Goal: Book appointment/travel/reservation

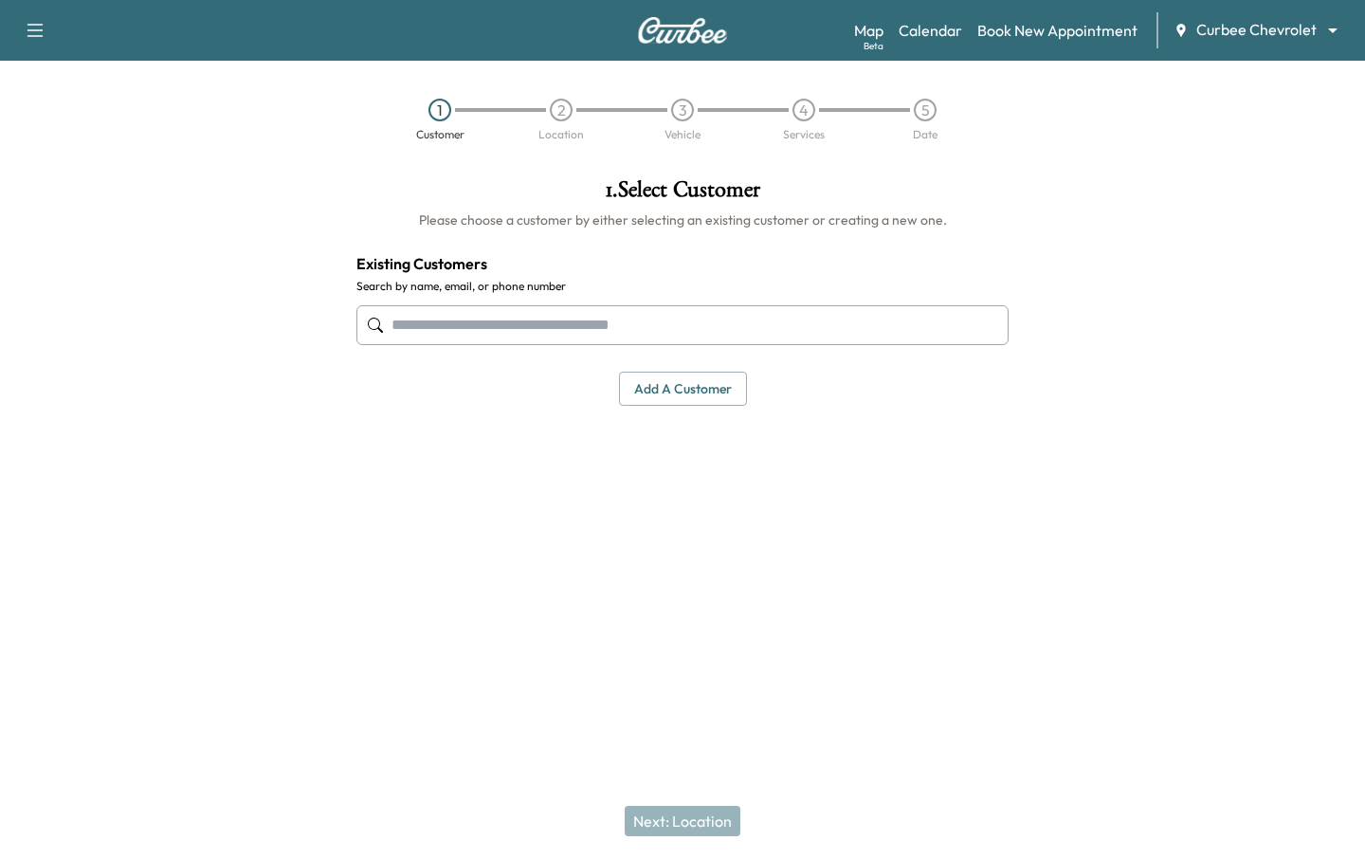
click at [1272, 27] on body "Support Log Out Map Beta Calendar Book New Appointment Curbee Chevrolet *******…" at bounding box center [682, 429] width 1365 height 859
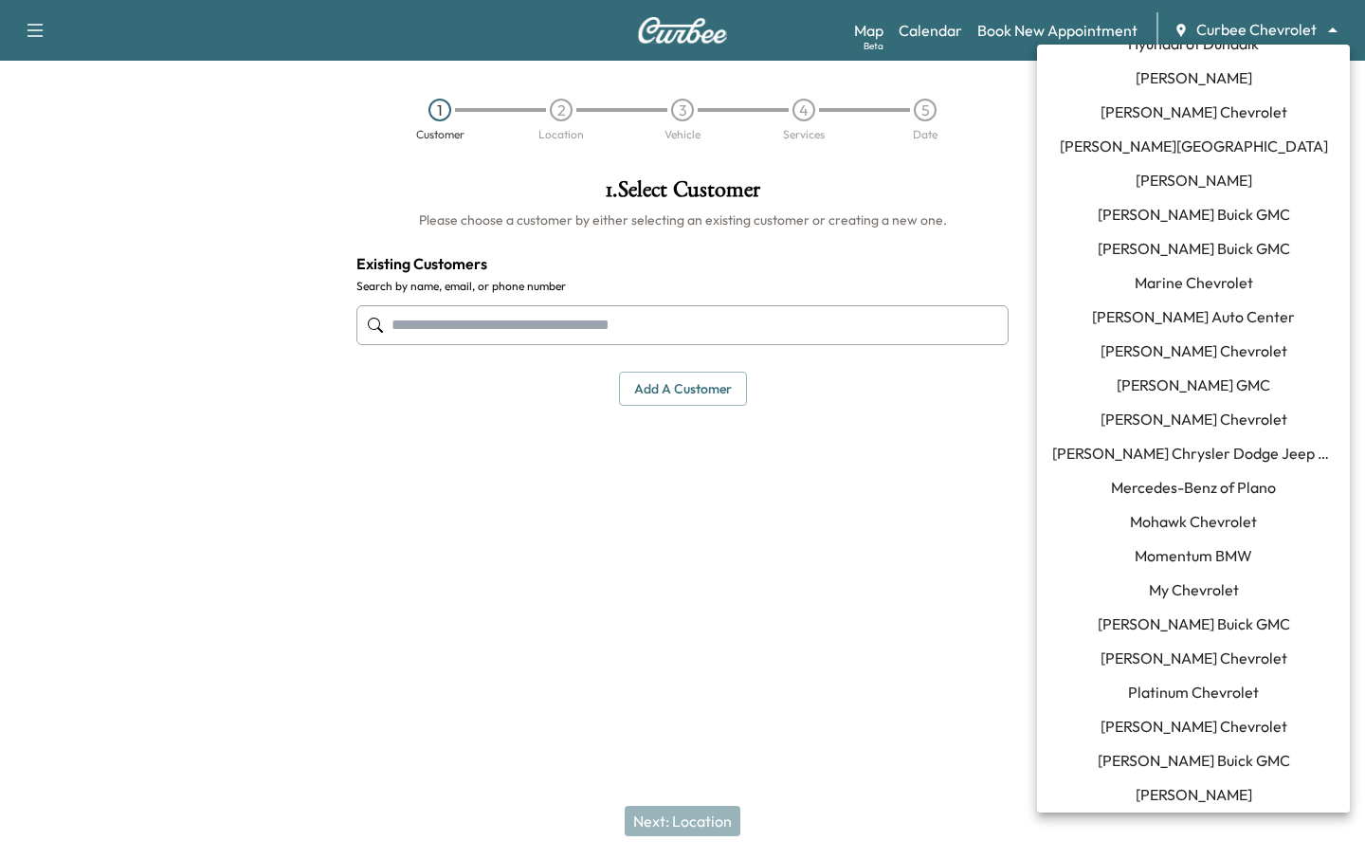
scroll to position [1295, 0]
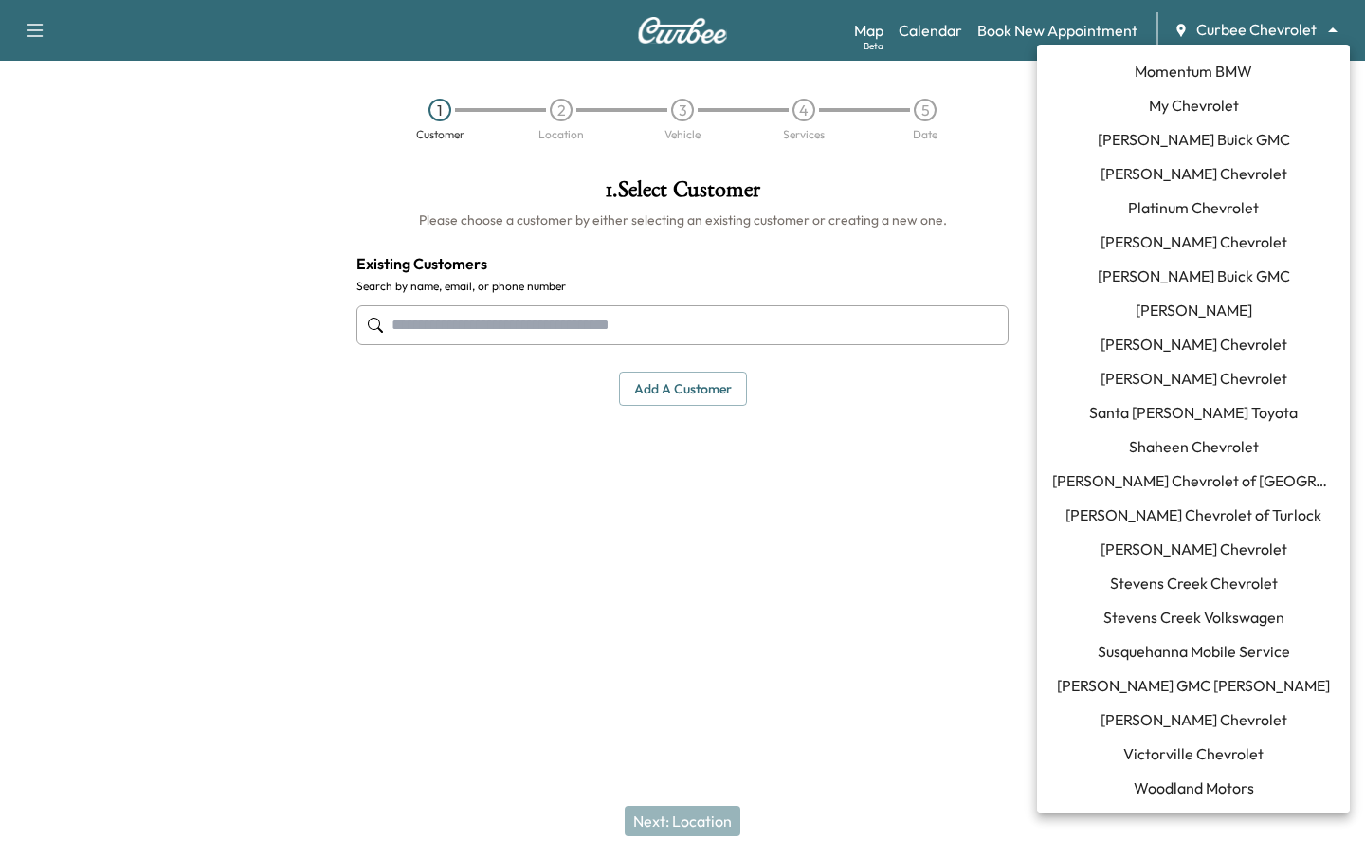
click at [1174, 551] on span "[PERSON_NAME] Chevrolet" at bounding box center [1193, 548] width 187 height 23
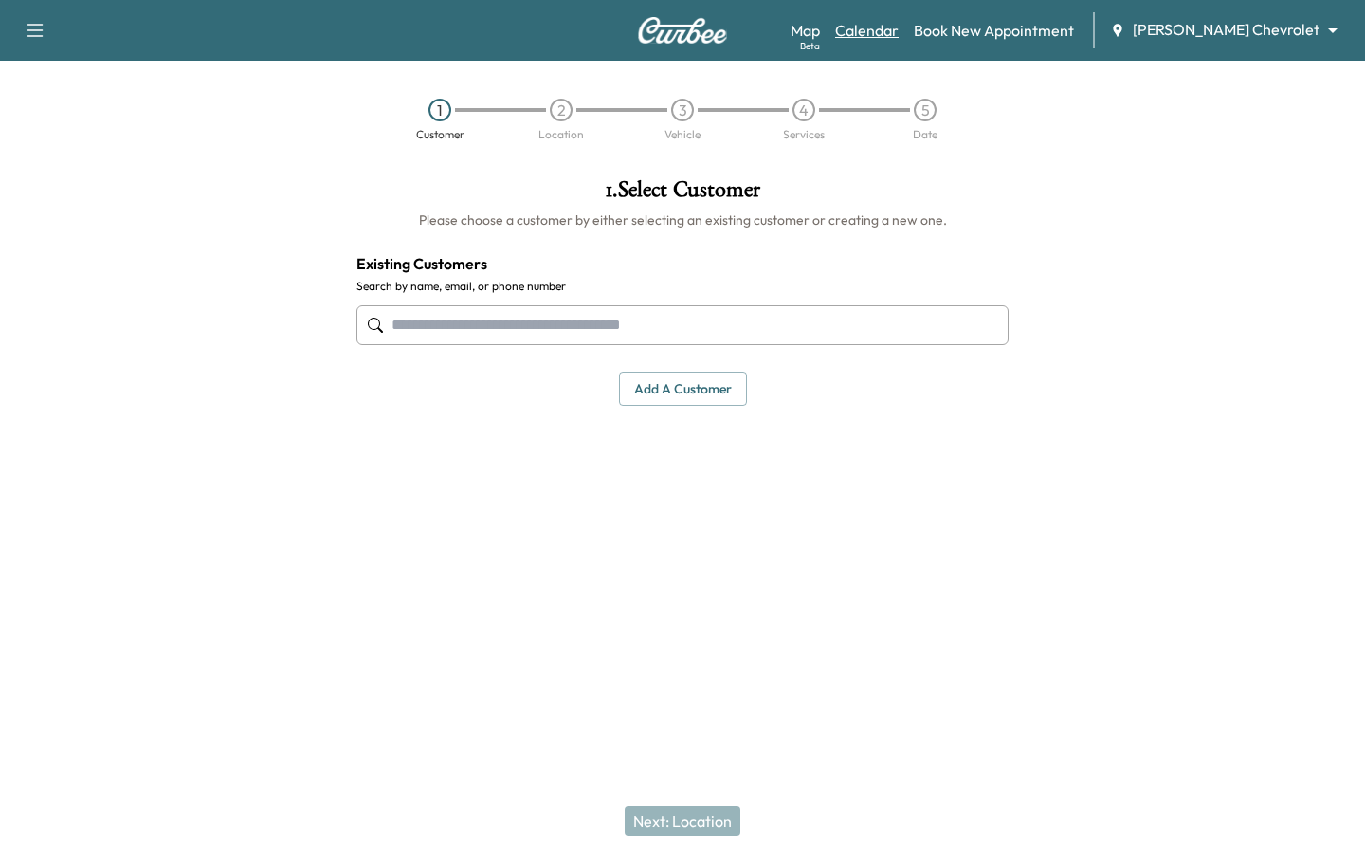
click at [899, 37] on link "Calendar" at bounding box center [867, 30] width 64 height 23
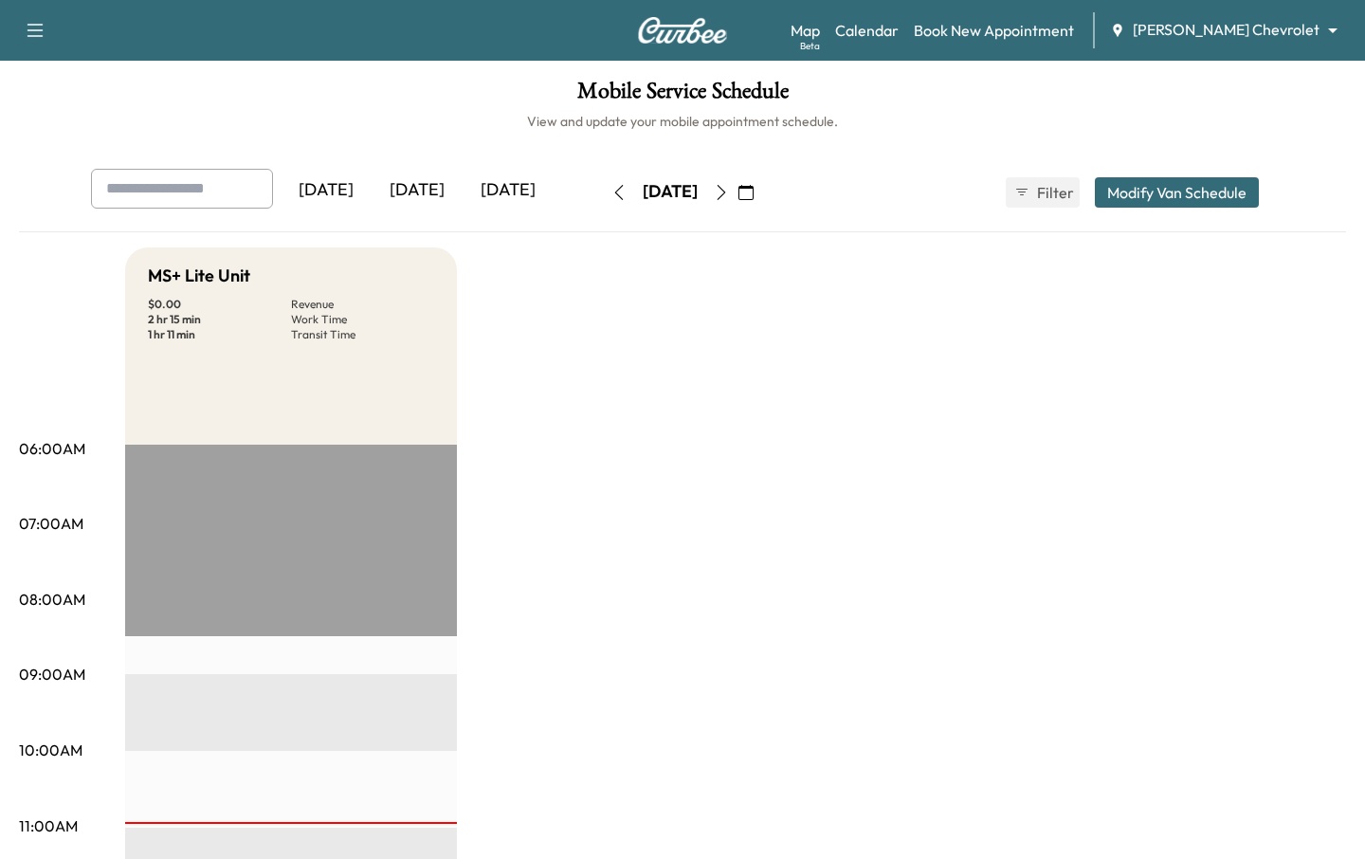
click at [729, 188] on icon "button" at bounding box center [721, 192] width 15 height 15
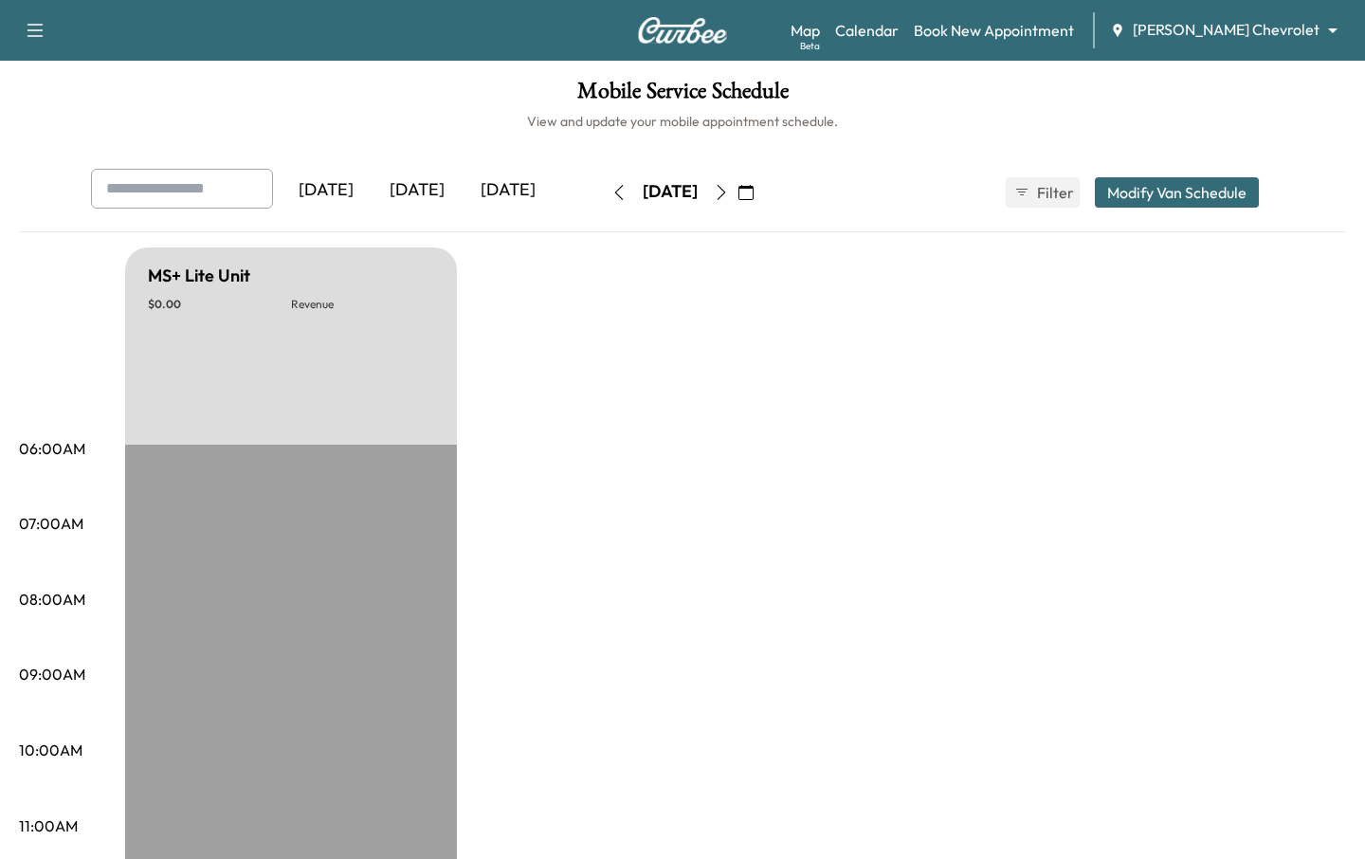
click at [729, 188] on icon "button" at bounding box center [721, 192] width 15 height 15
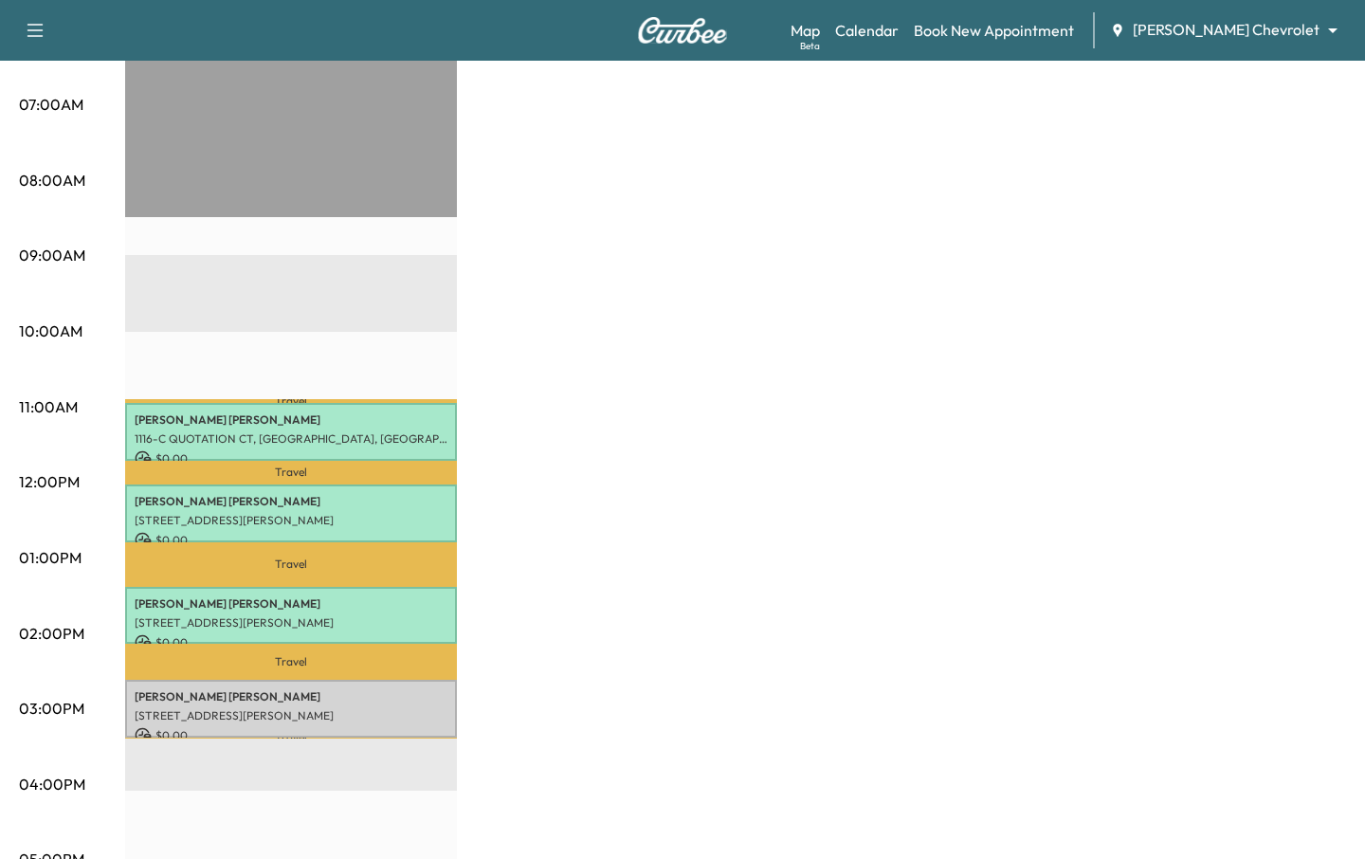
scroll to position [611, 0]
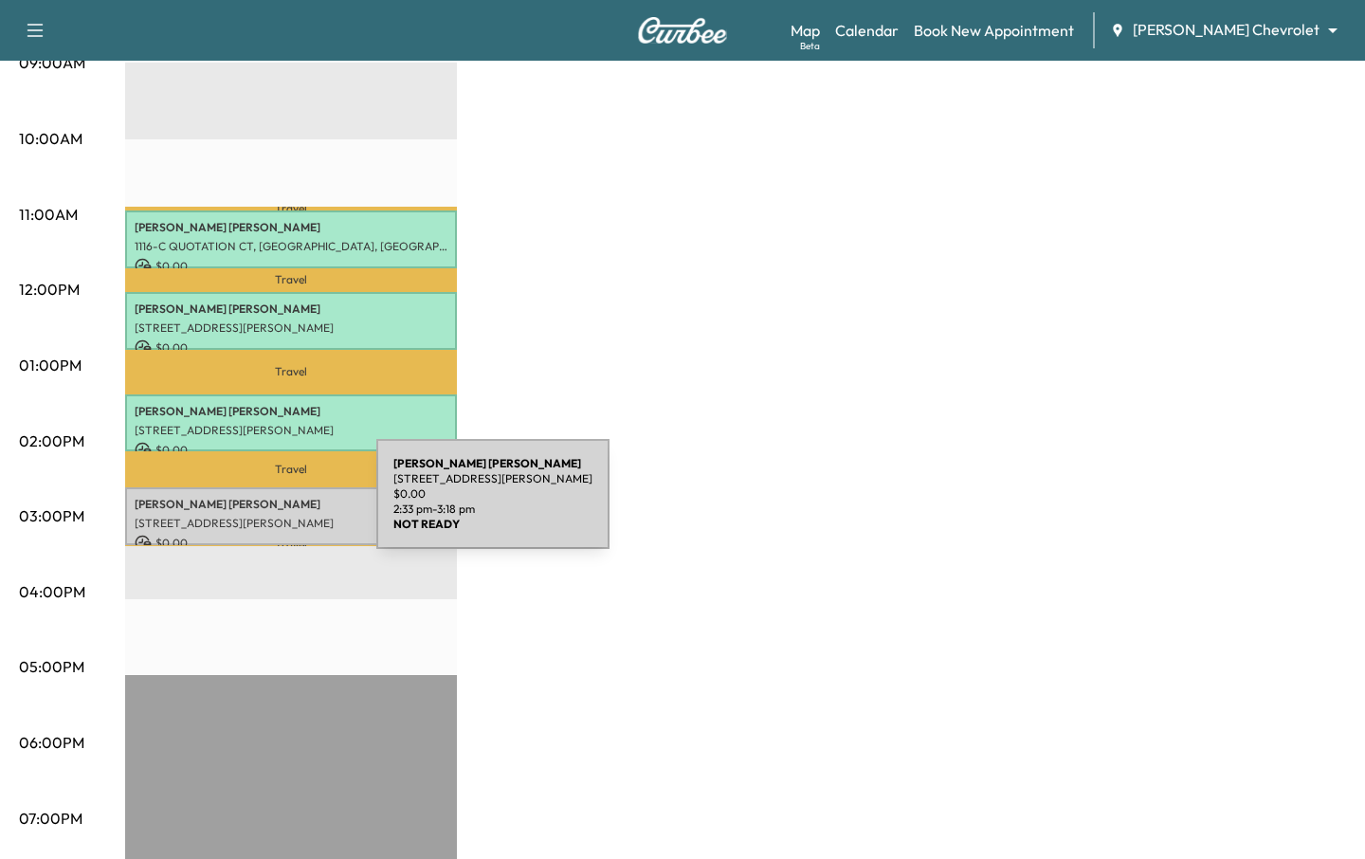
click at [234, 505] on p "Mikayla Miranda" at bounding box center [291, 504] width 313 height 15
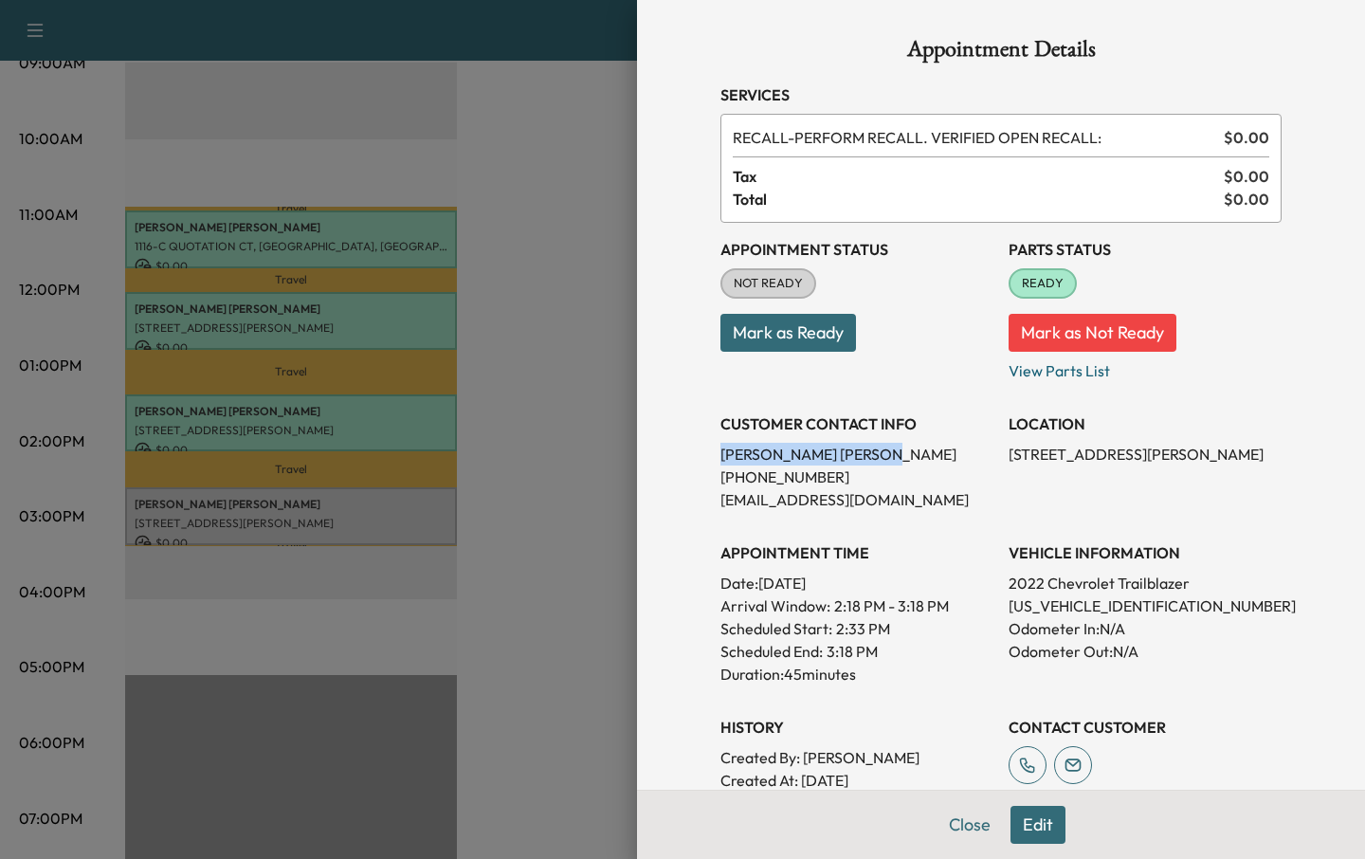
drag, startPoint x: 718, startPoint y: 454, endPoint x: 829, endPoint y: 456, distance: 110.9
click at [829, 456] on div "Appointment Details Services RECALL - PERFORM RECALL. VERIFIED OPEN RECALL: $ 0…" at bounding box center [1001, 697] width 607 height 1394
copy p "Mikayla Miranda"
click at [967, 356] on div "Appointment Status NOT READY Mark as Ready" at bounding box center [856, 302] width 273 height 159
click at [1058, 821] on button "Edit" at bounding box center [1037, 825] width 55 height 38
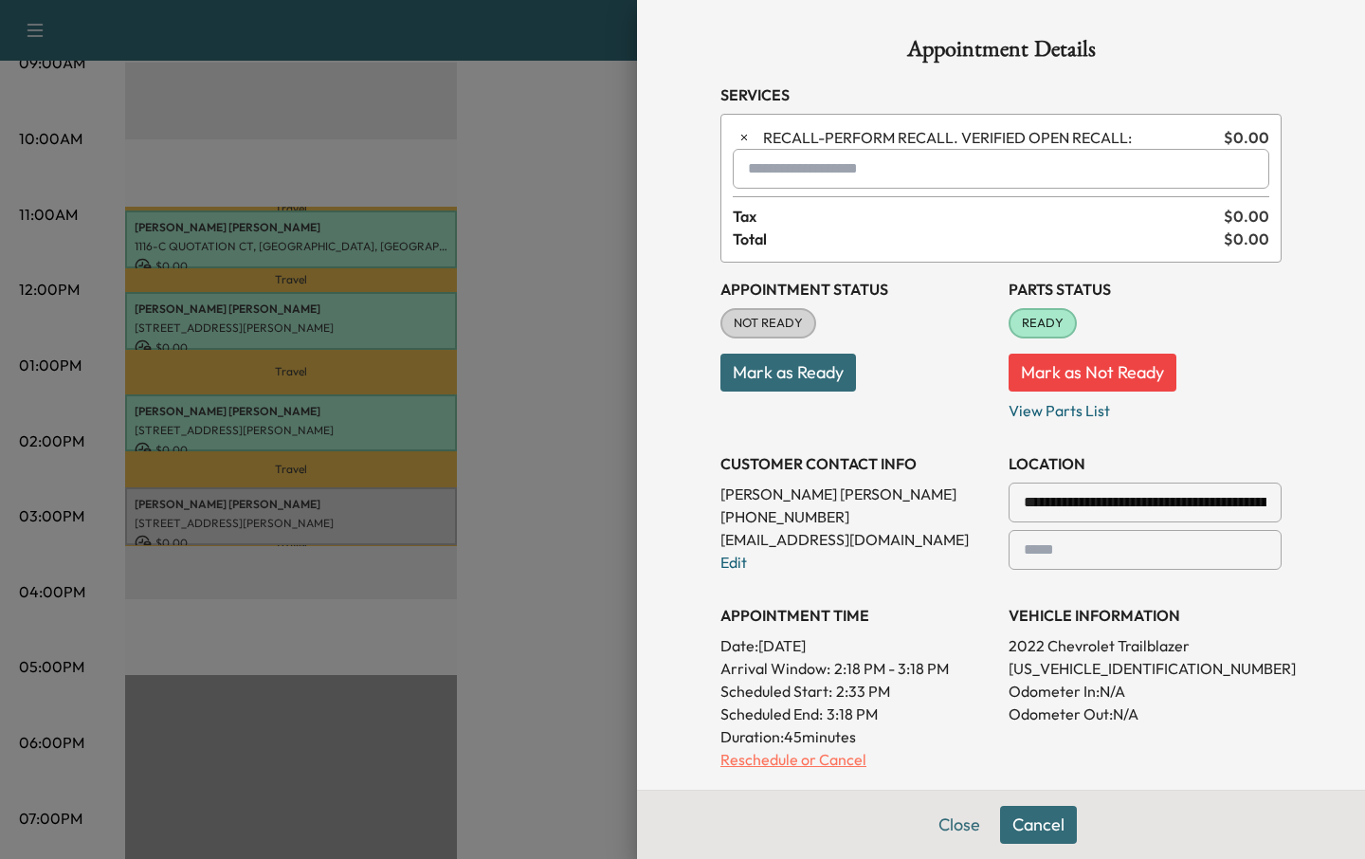
click at [759, 762] on p "Reschedule or Cancel" at bounding box center [856, 759] width 273 height 23
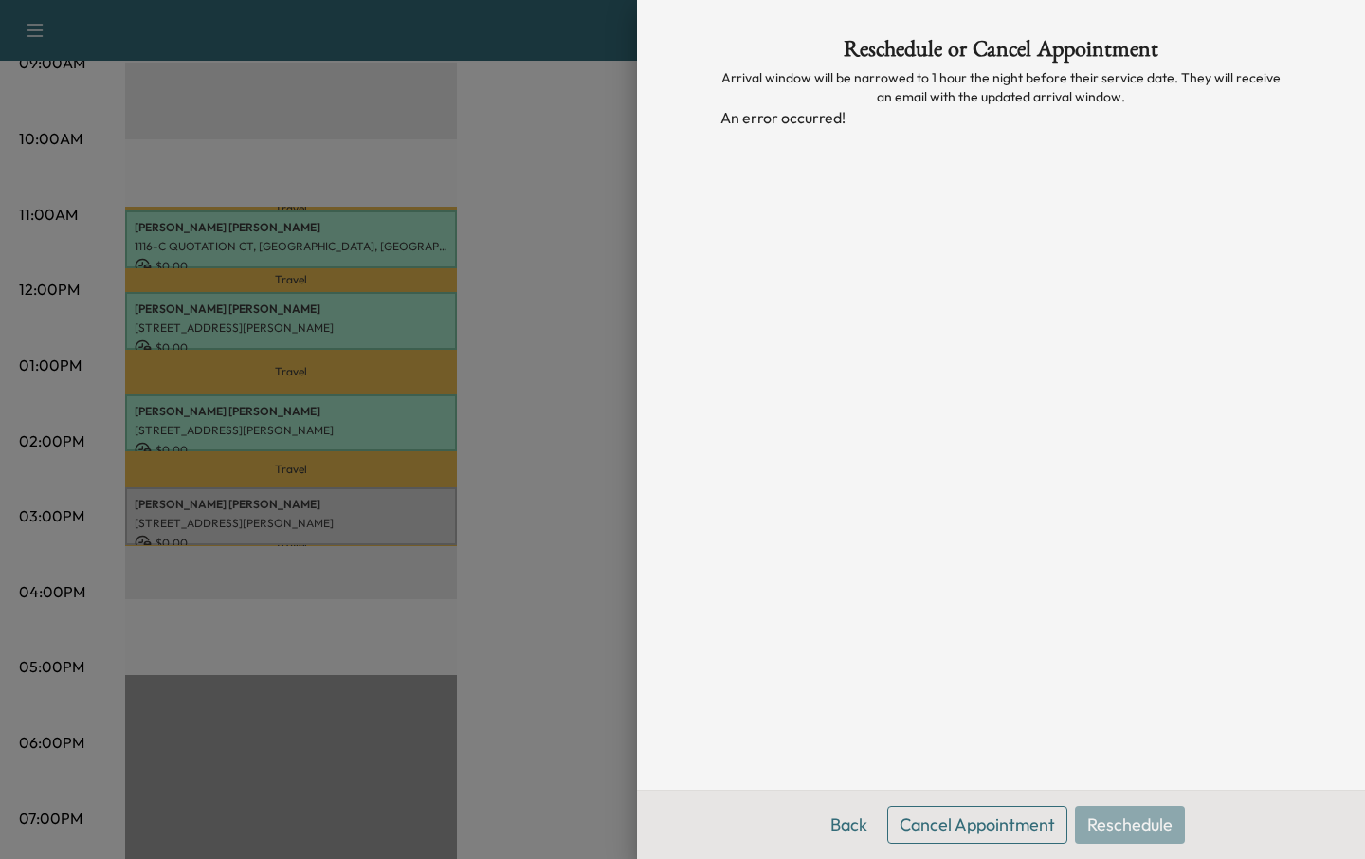
click at [470, 496] on div at bounding box center [682, 429] width 1365 height 859
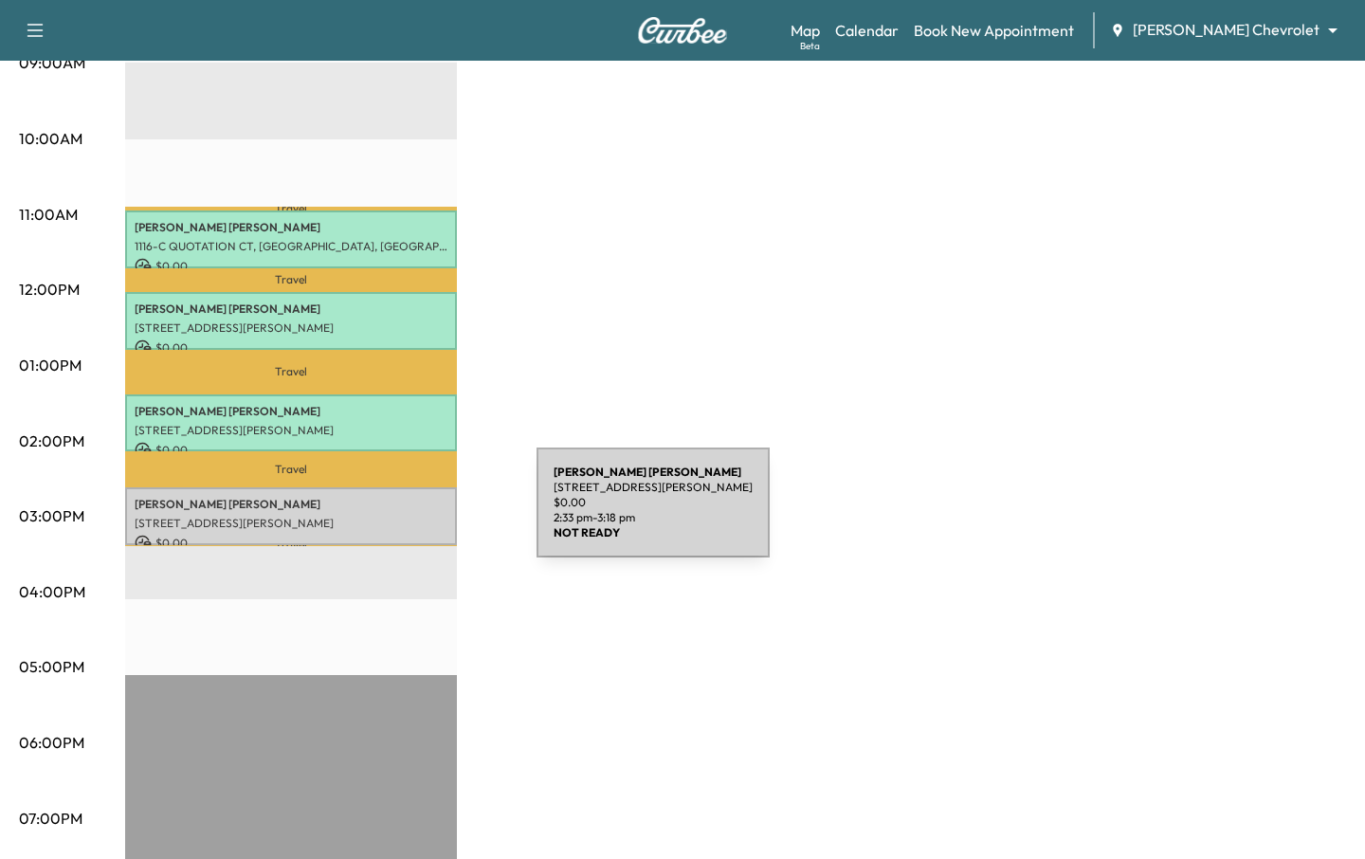
click at [394, 518] on p "[STREET_ADDRESS][PERSON_NAME]" at bounding box center [291, 523] width 313 height 15
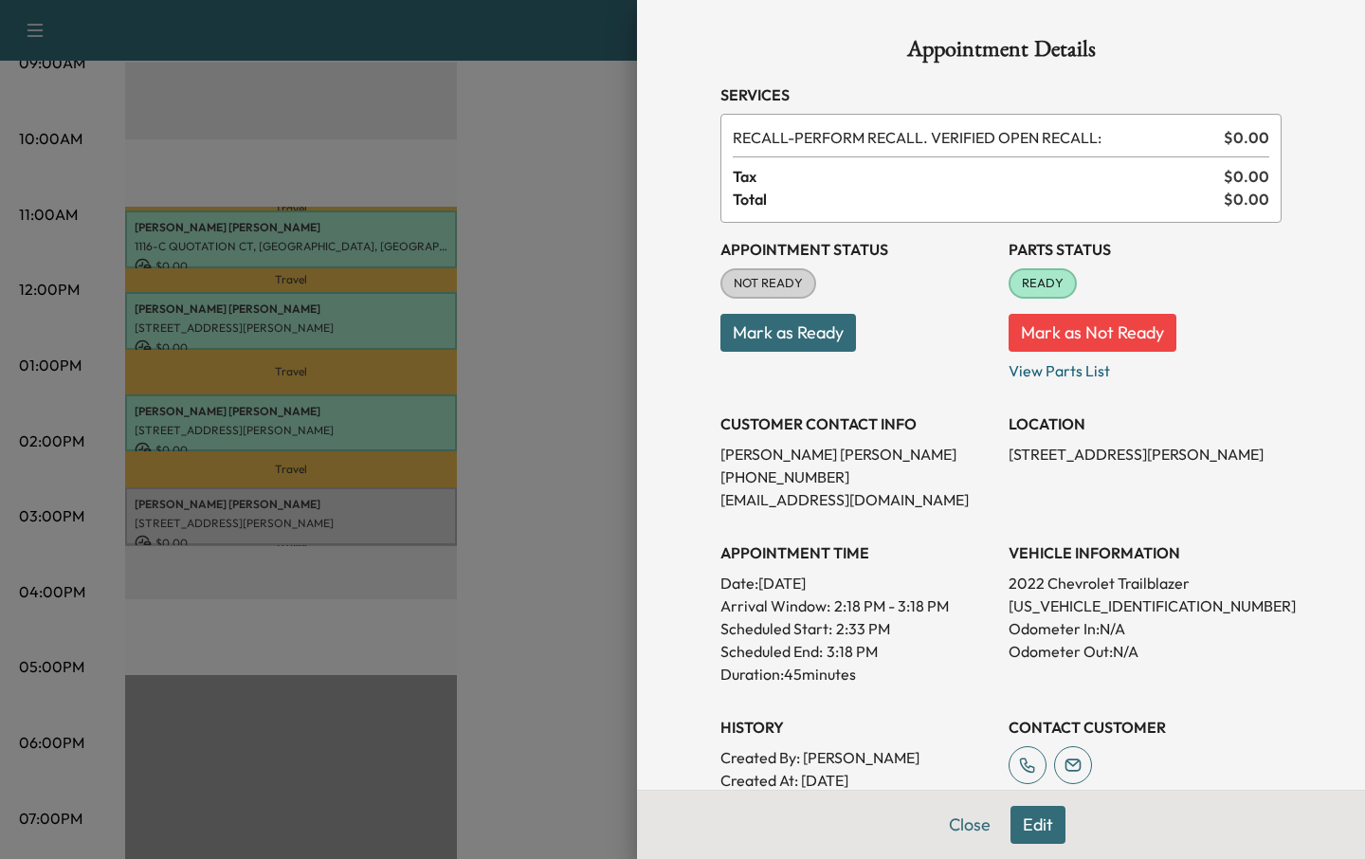
click at [1025, 815] on button "Edit" at bounding box center [1037, 825] width 55 height 38
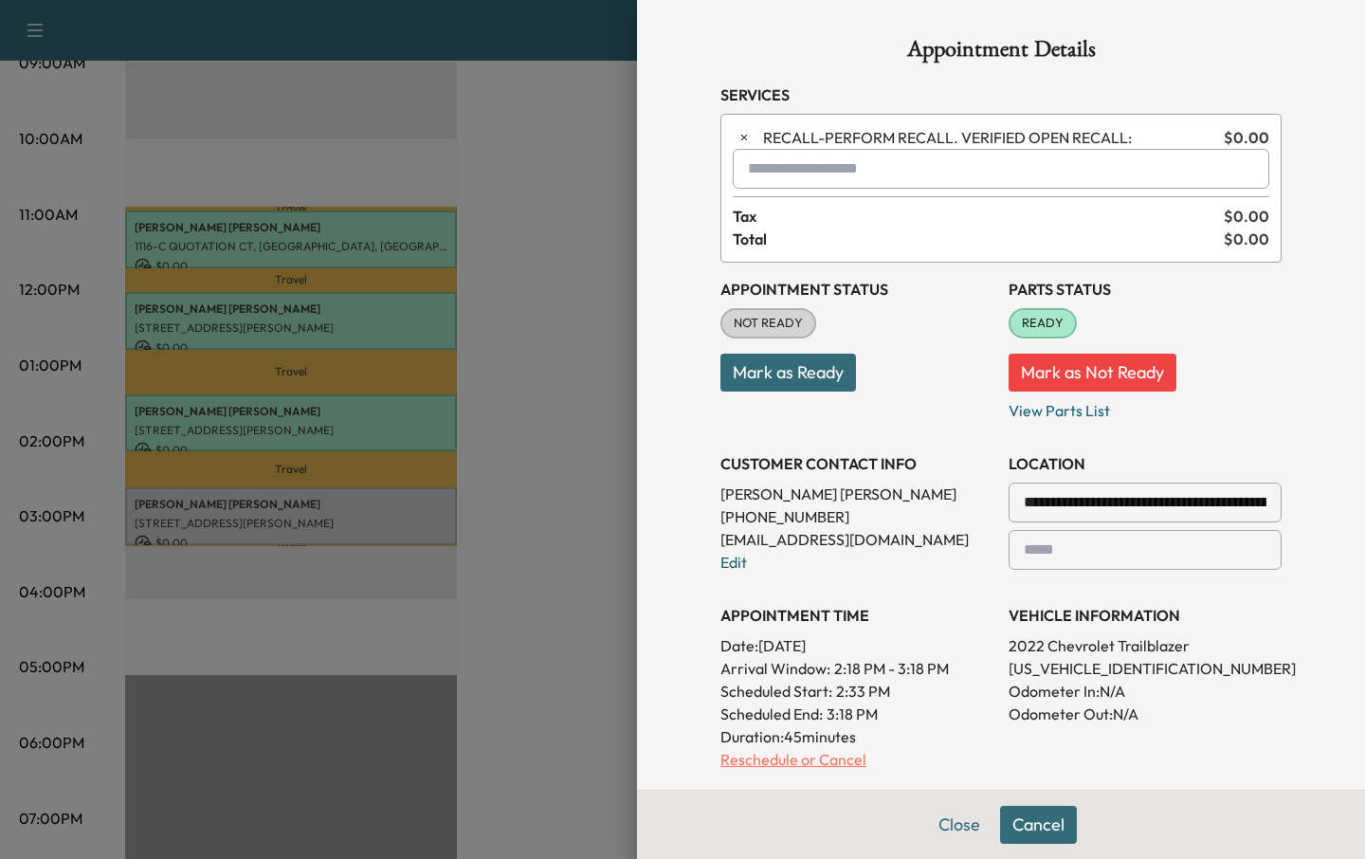
click at [772, 761] on p "Reschedule or Cancel" at bounding box center [856, 759] width 273 height 23
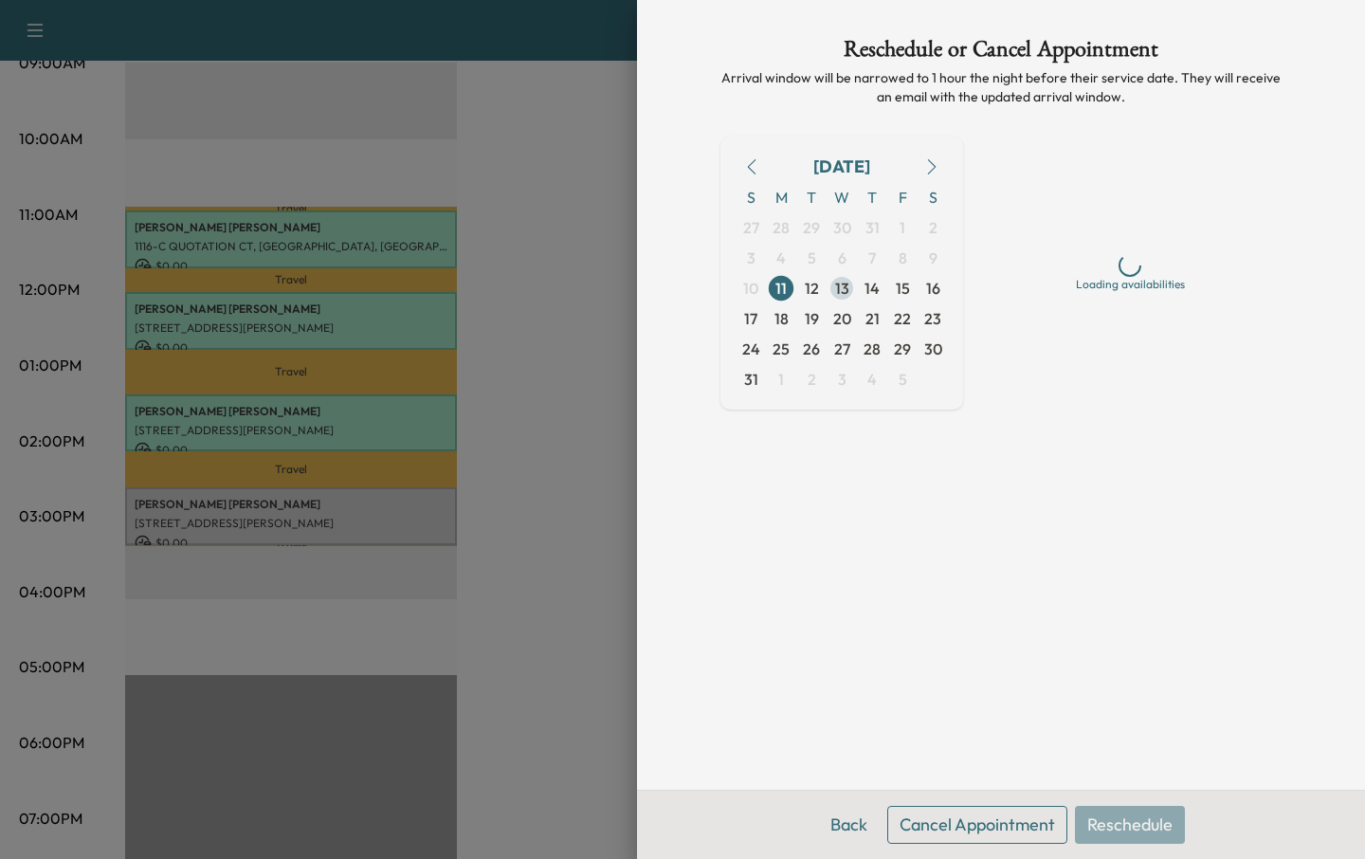
click at [845, 286] on span "13" at bounding box center [842, 288] width 14 height 23
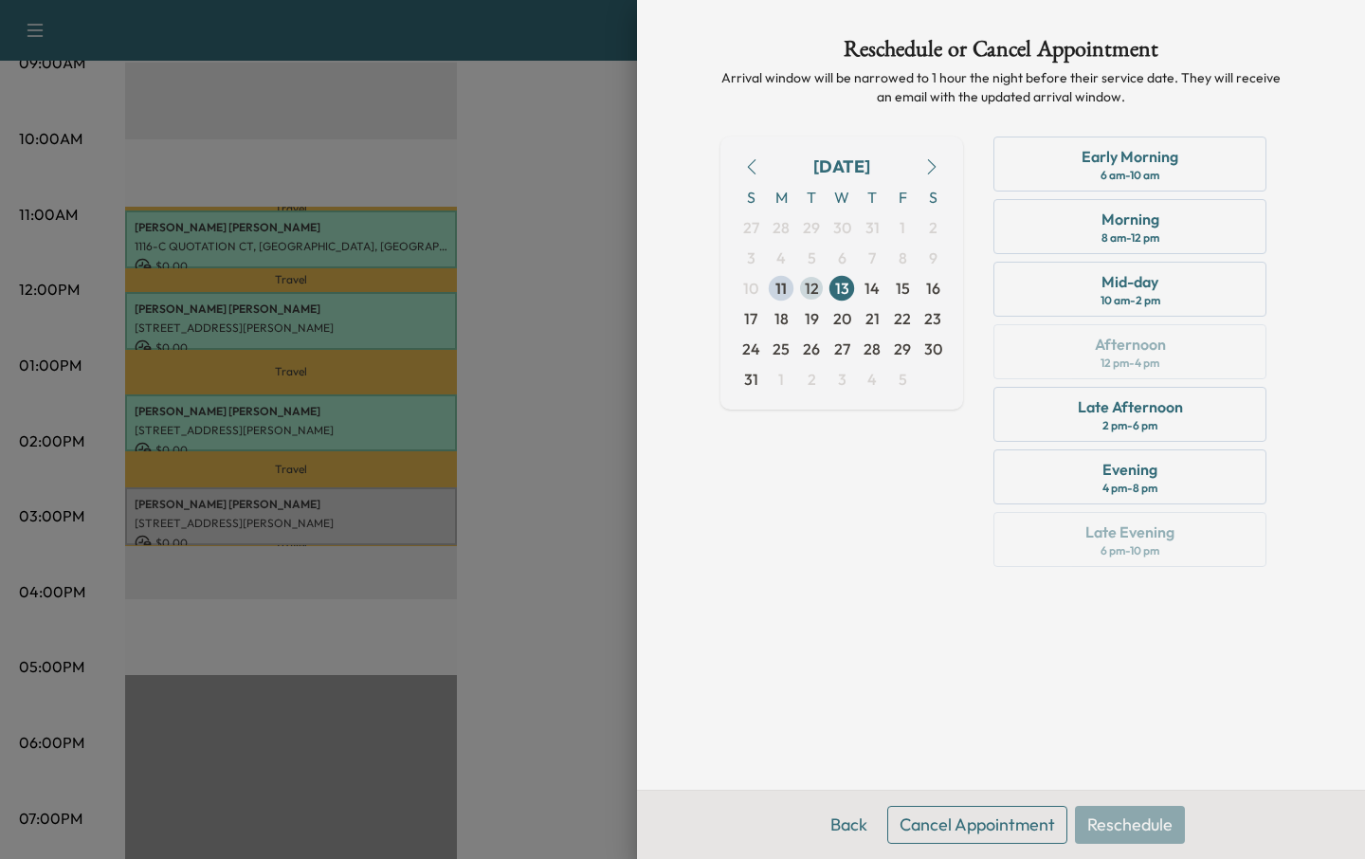
click at [808, 284] on span "12" at bounding box center [812, 288] width 14 height 23
click at [863, 281] on span "14" at bounding box center [872, 288] width 30 height 30
click at [548, 492] on div at bounding box center [682, 429] width 1365 height 859
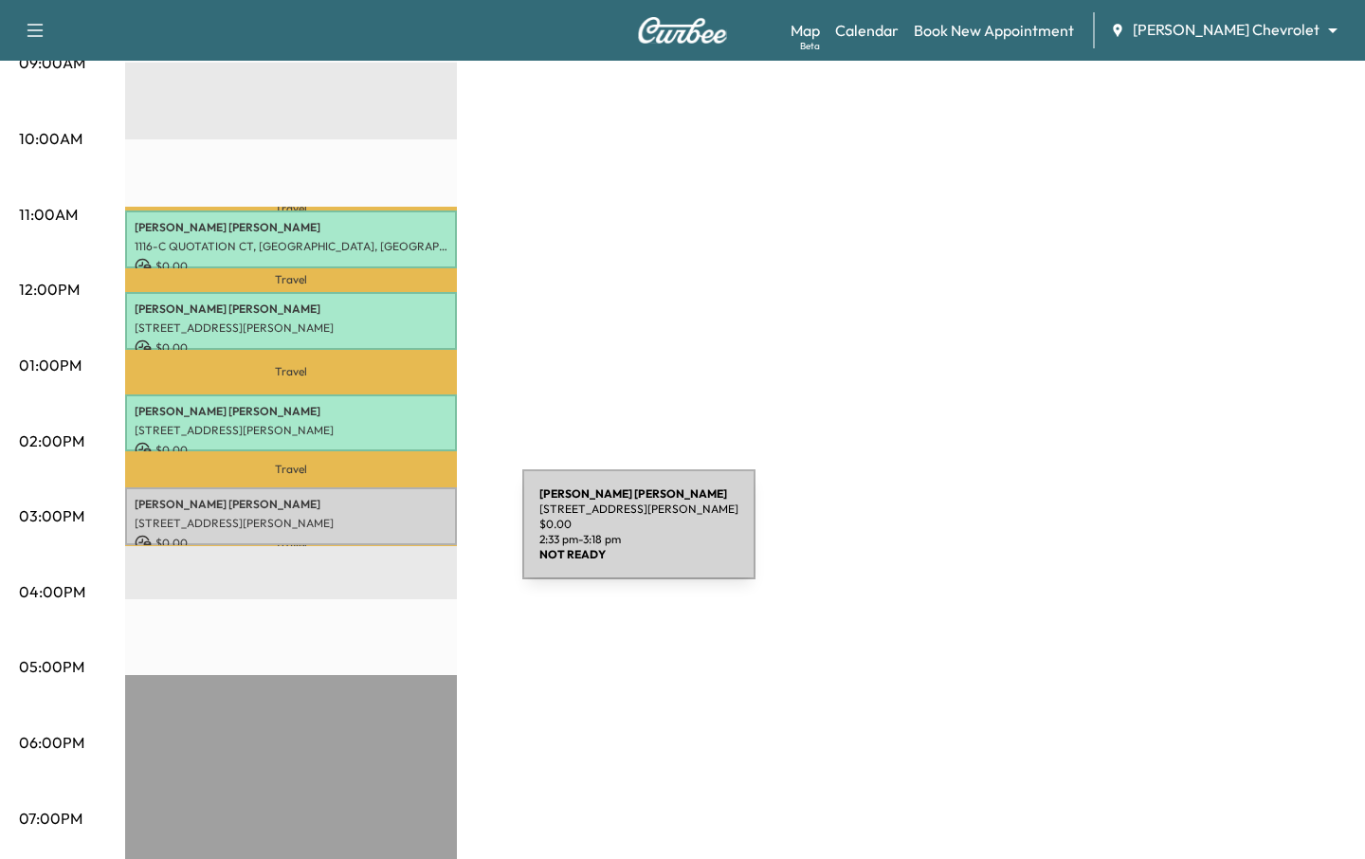
click at [380, 536] on p "$ 0.00" at bounding box center [291, 543] width 313 height 17
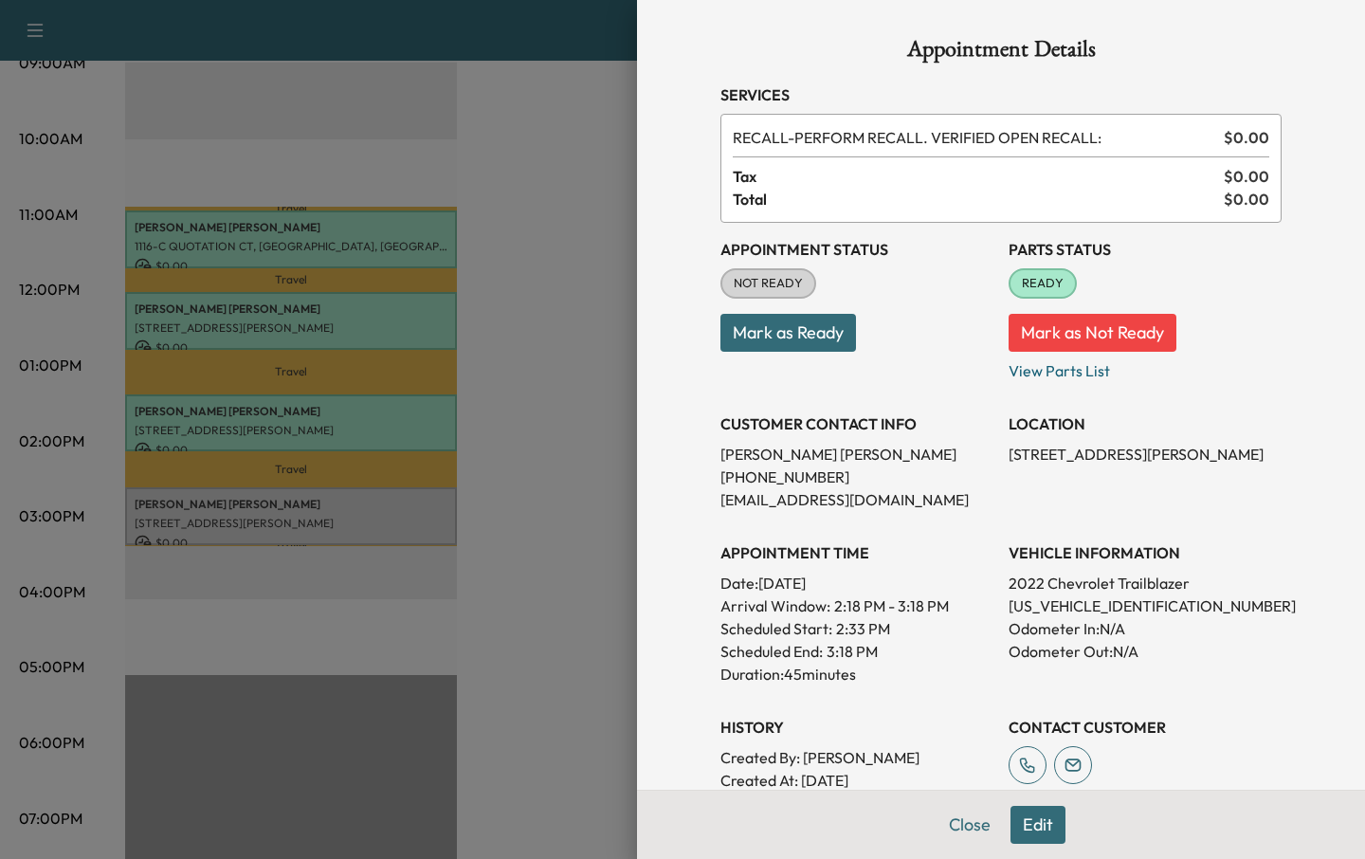
click at [748, 137] on span "RECALL - PERFORM RECALL. VERIFIED OPEN RECALL:" at bounding box center [974, 137] width 483 height 23
copy span "RECALL"
click at [1054, 820] on button "Edit" at bounding box center [1037, 825] width 55 height 38
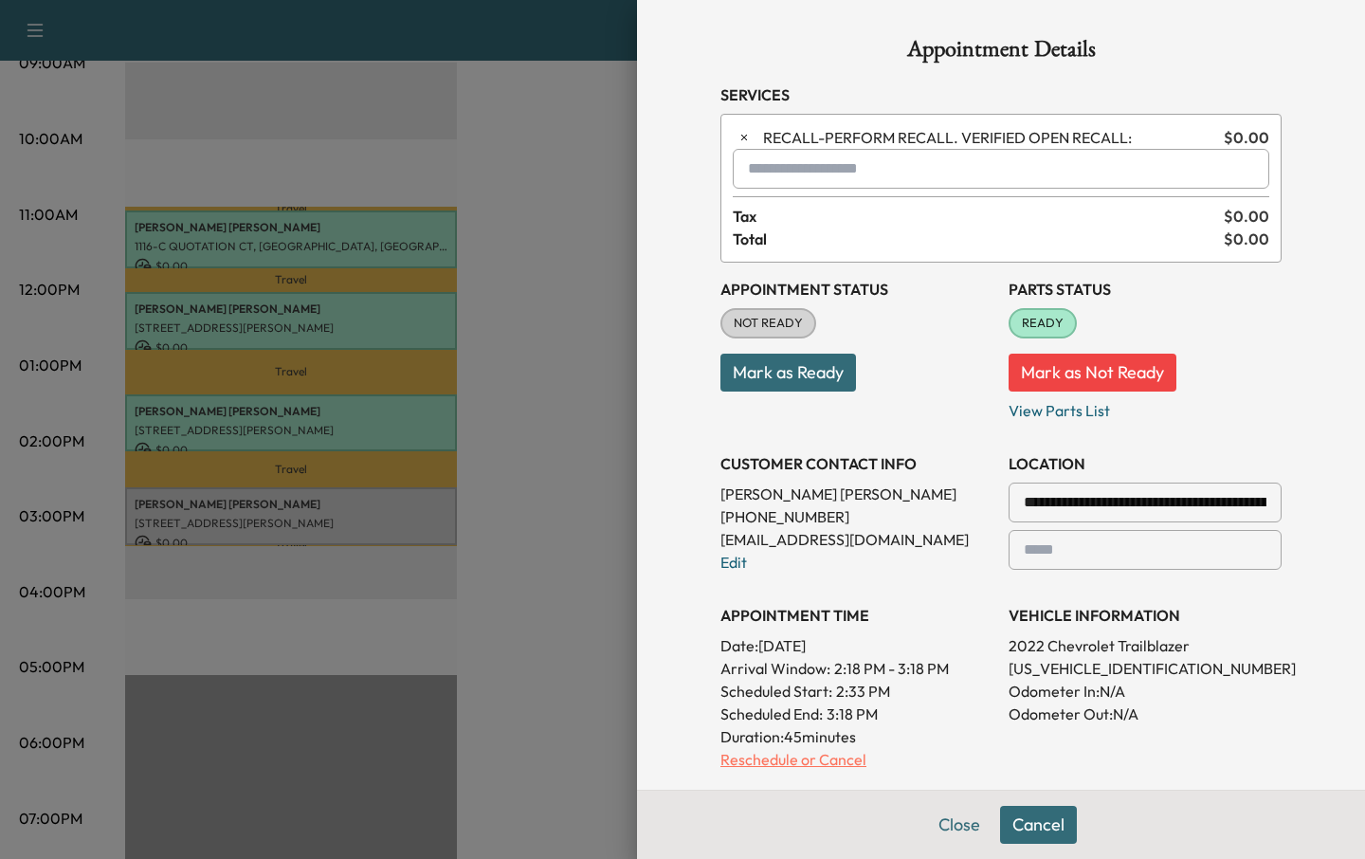
click at [792, 765] on p "Reschedule or Cancel" at bounding box center [856, 759] width 273 height 23
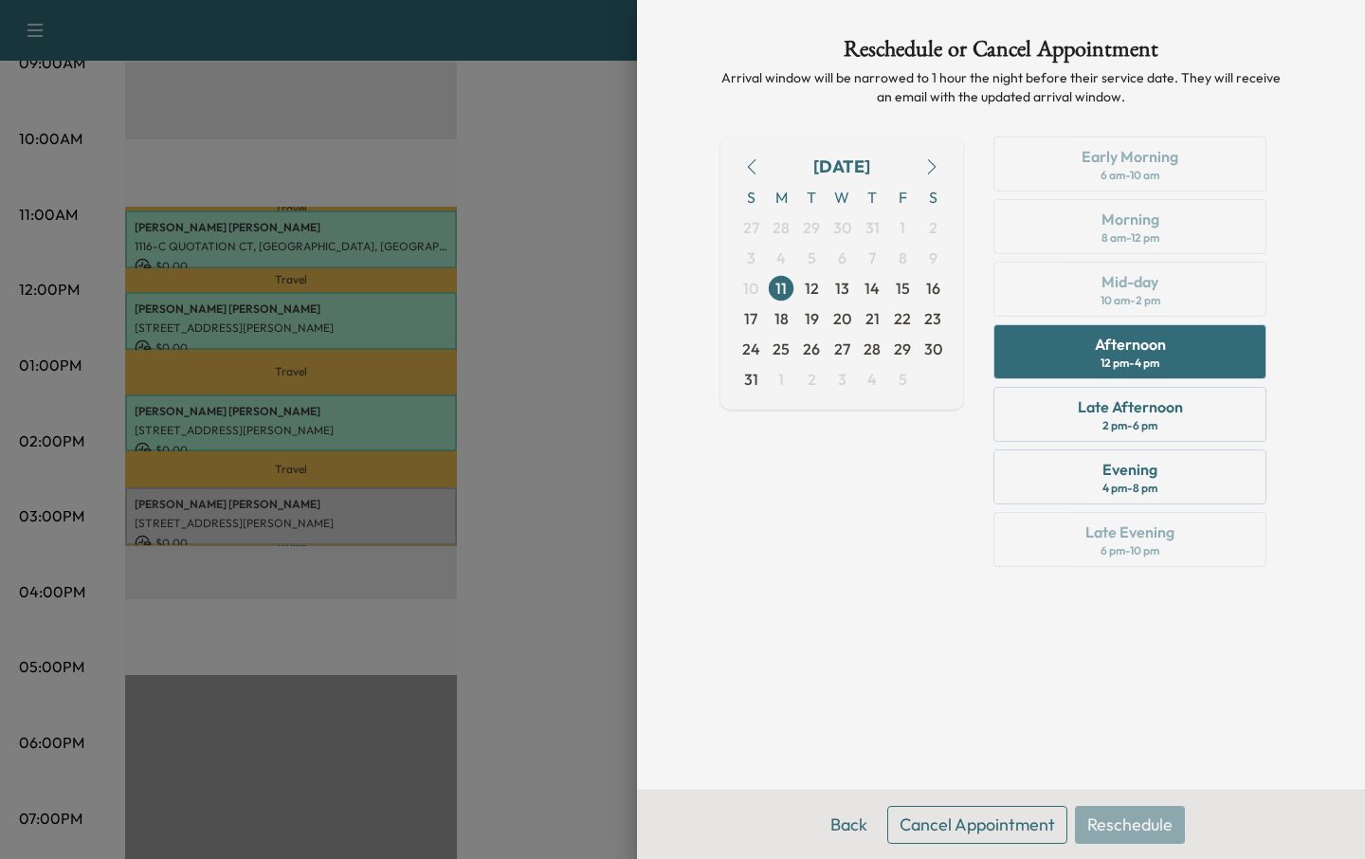
click at [485, 630] on div at bounding box center [682, 429] width 1365 height 859
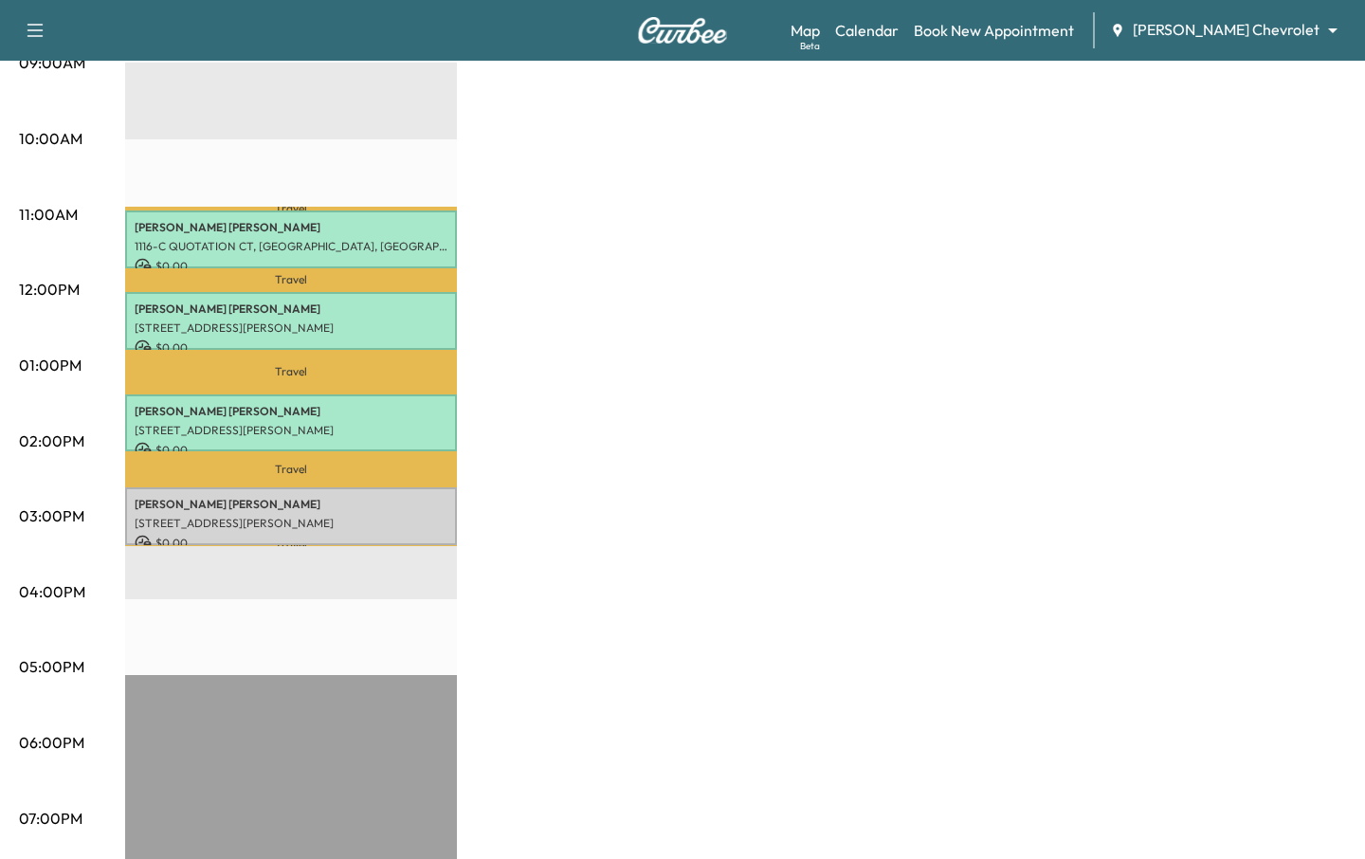
click at [475, 598] on div "MS+ Lite Unit $ 0.00 Revenue 3 hr Work Time 1 hr 26 min Transit Time Travel RIC…" at bounding box center [735, 347] width 1221 height 1422
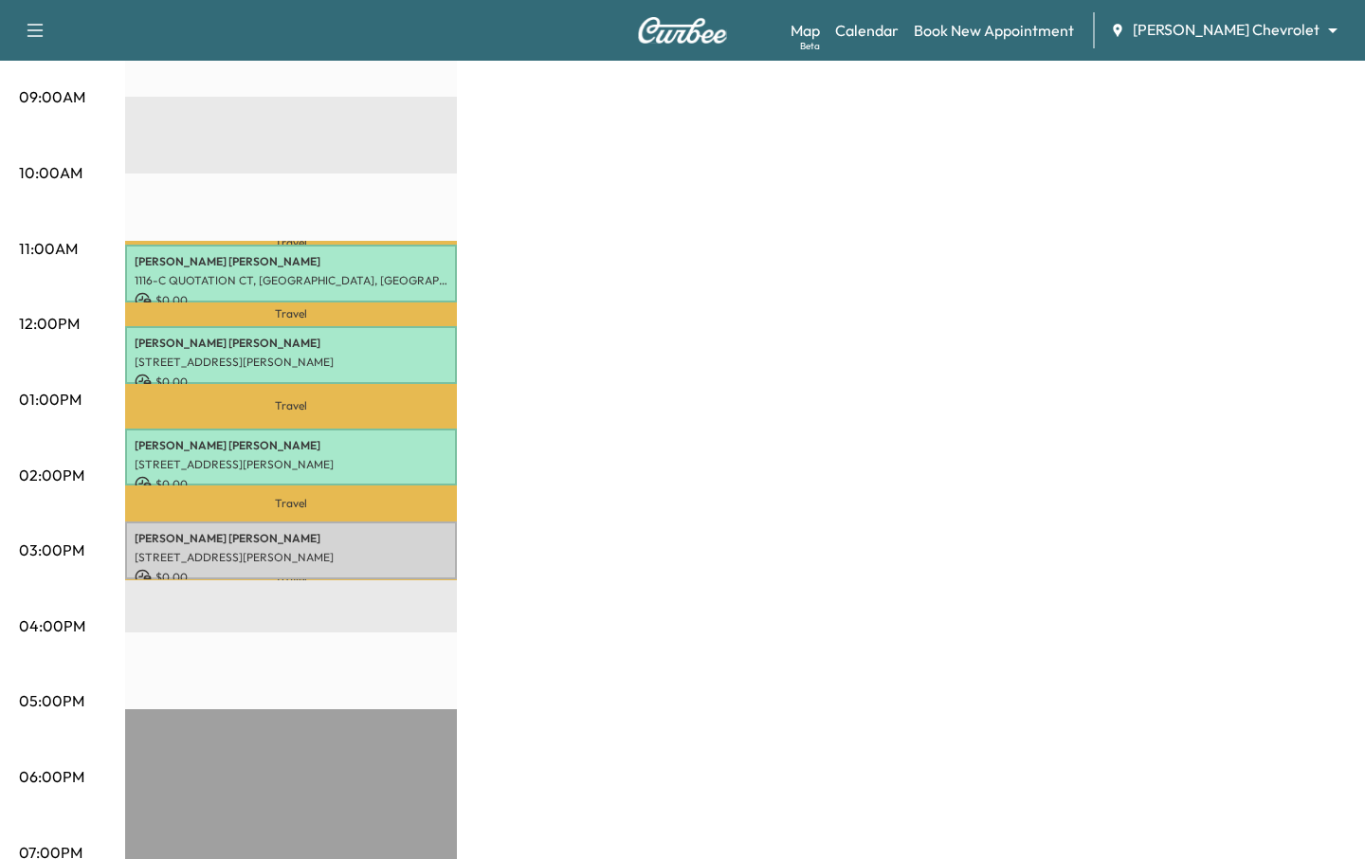
scroll to position [601, 0]
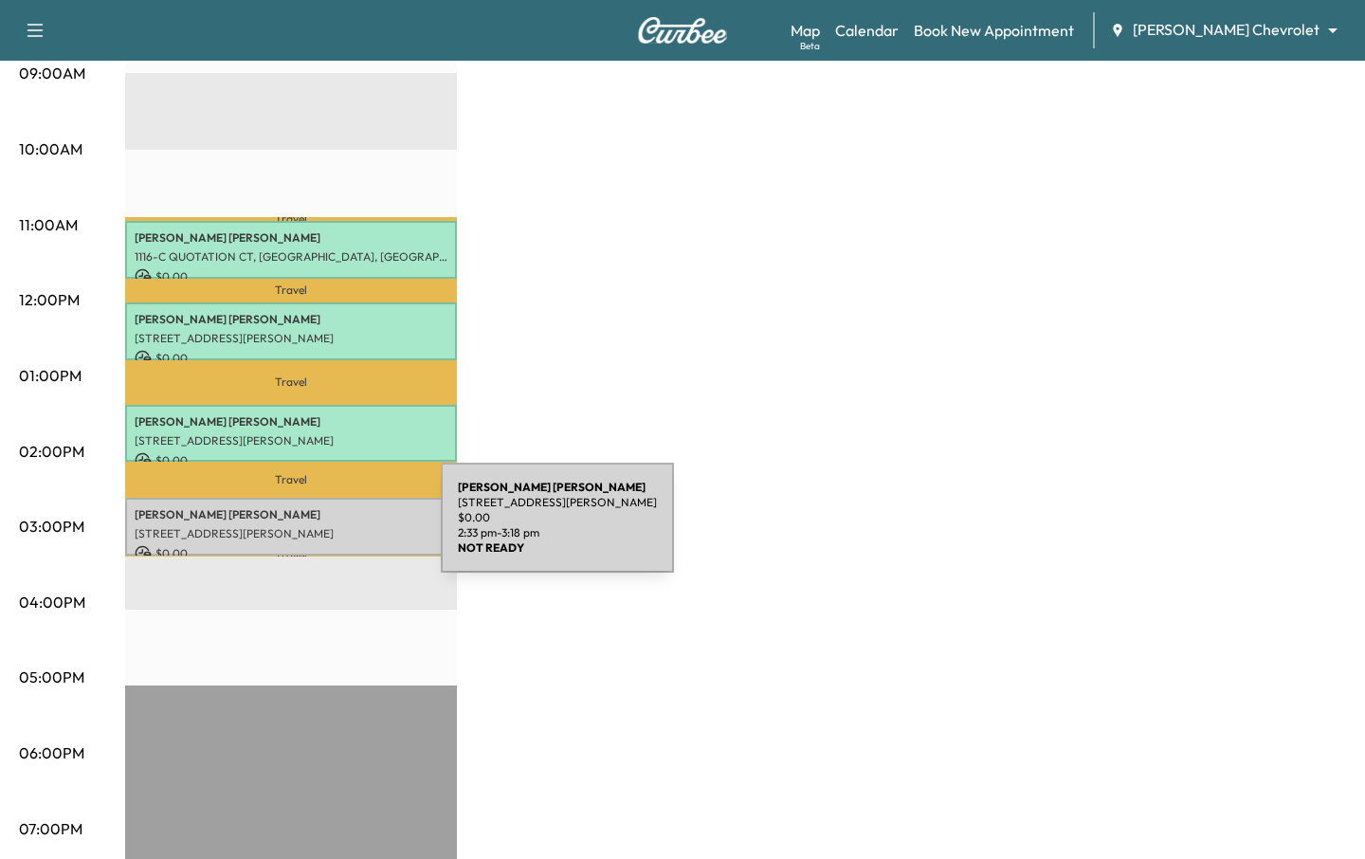
click at [299, 529] on p "[STREET_ADDRESS][PERSON_NAME]" at bounding box center [291, 533] width 313 height 15
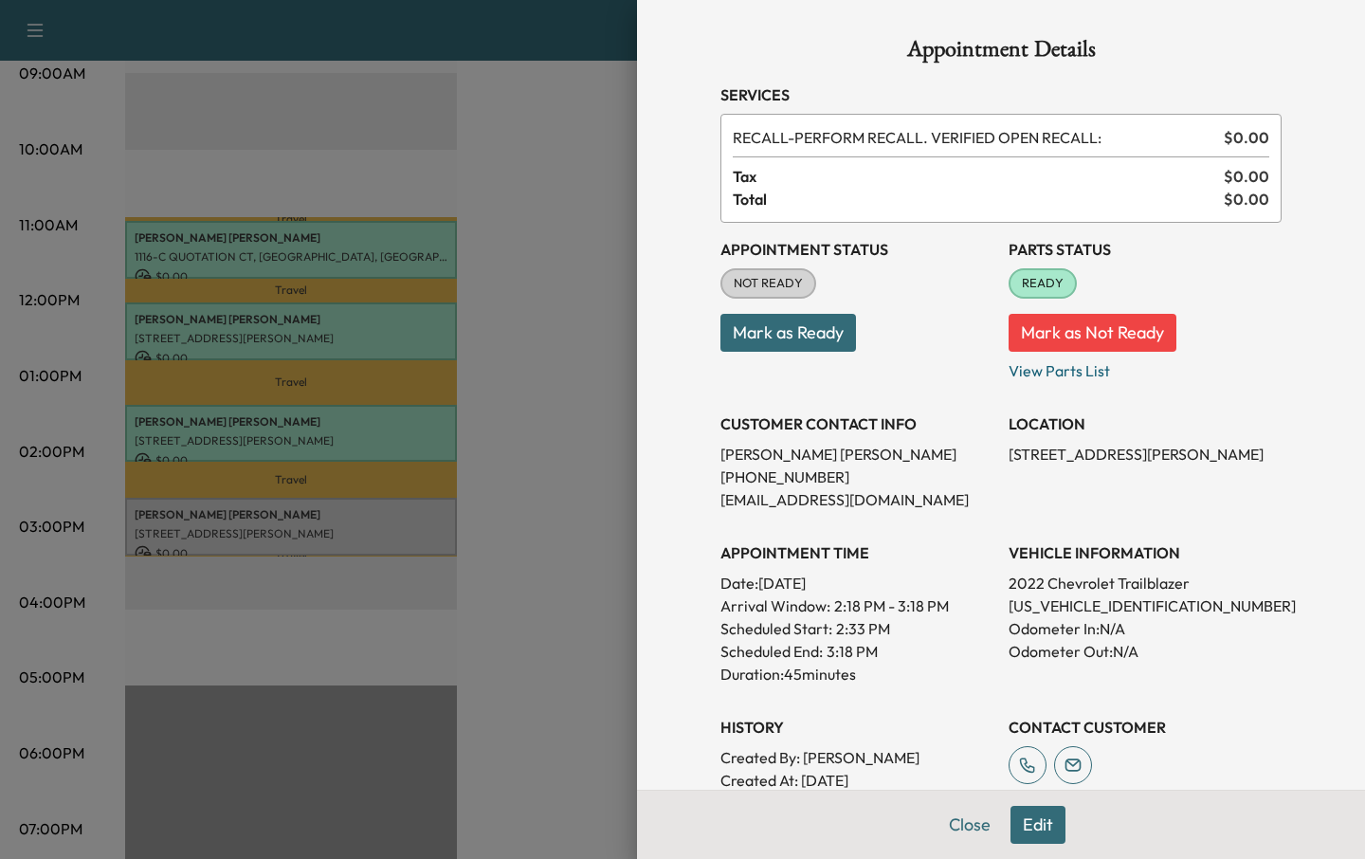
click at [1046, 824] on button "Edit" at bounding box center [1037, 825] width 55 height 38
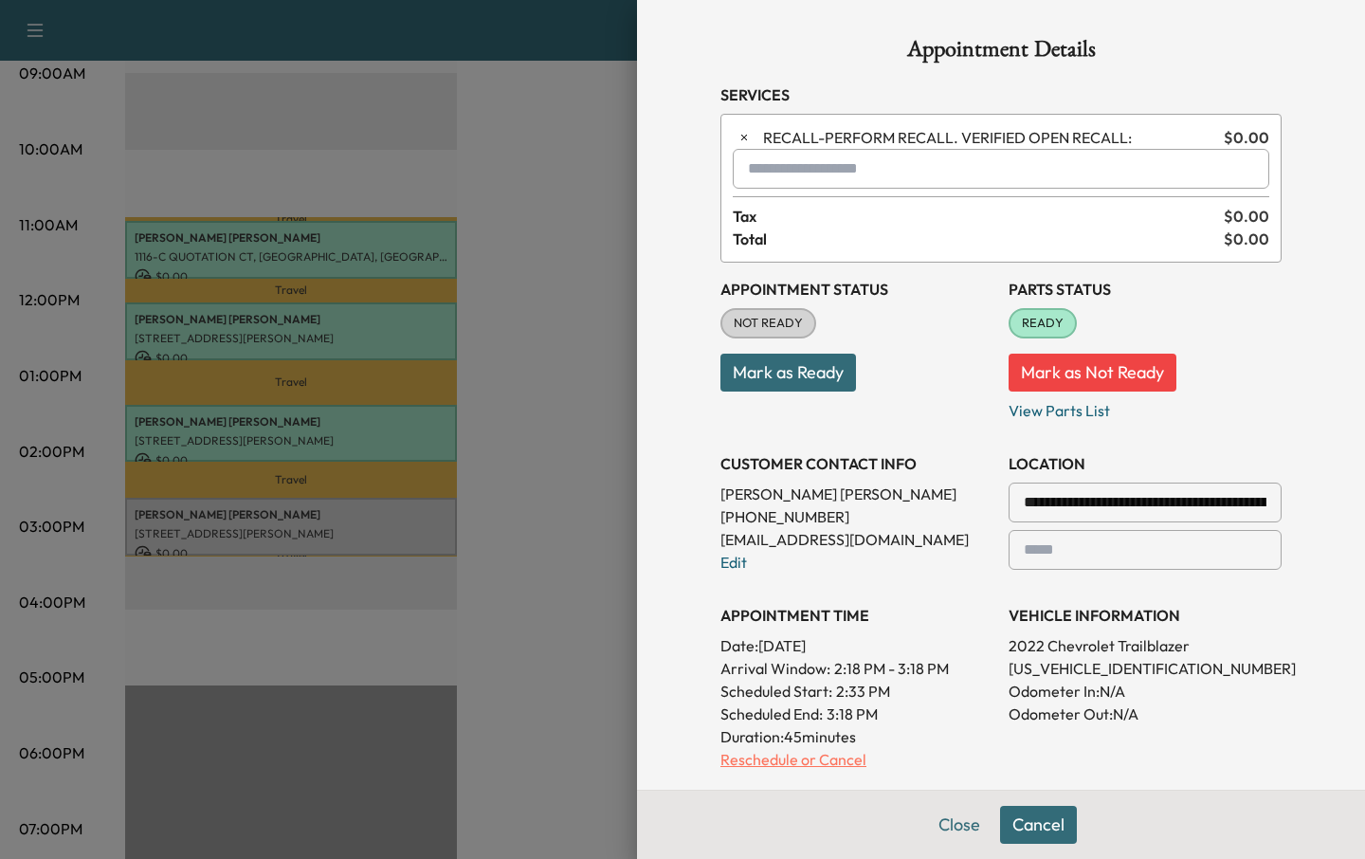
click at [779, 766] on p "Reschedule or Cancel" at bounding box center [856, 759] width 273 height 23
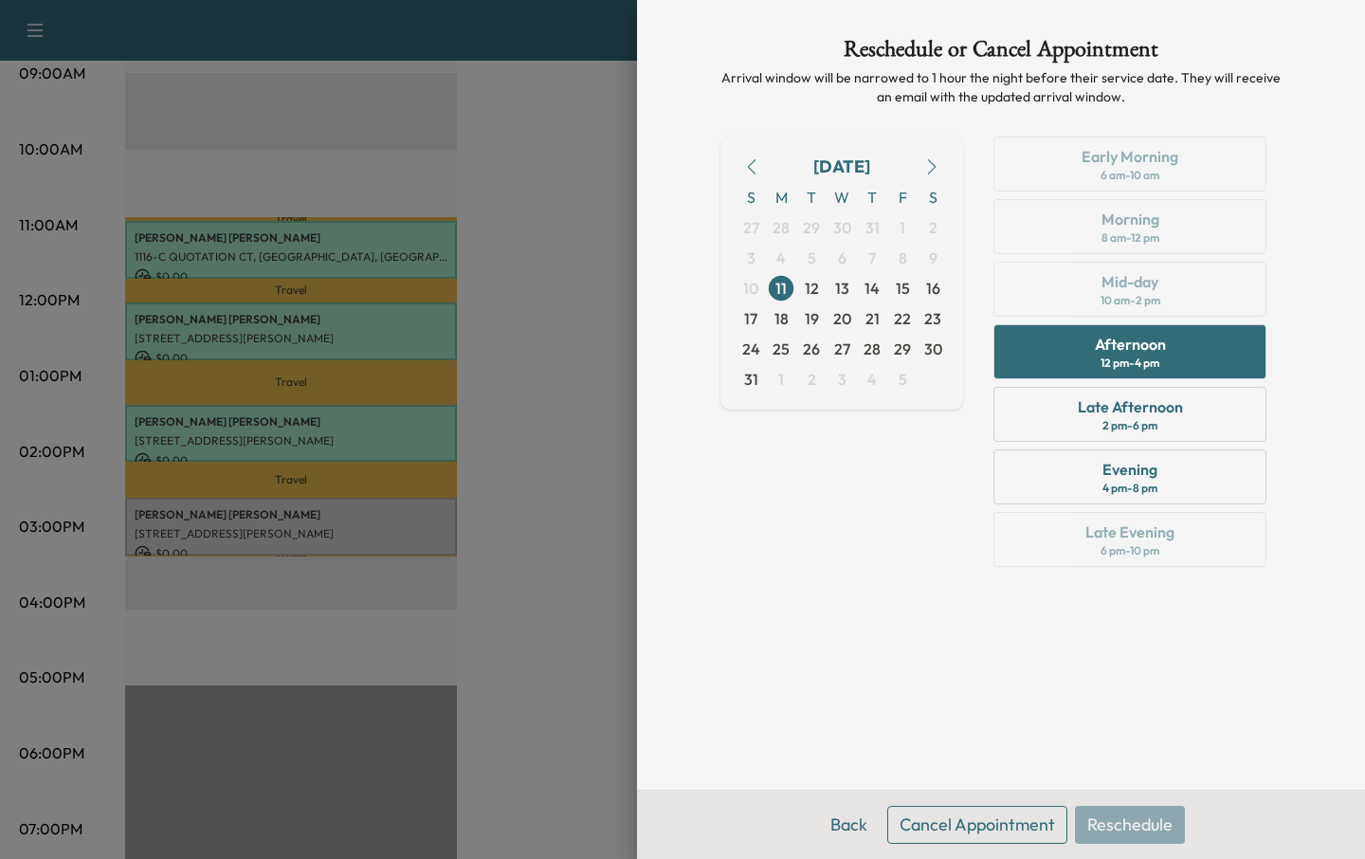
click at [862, 554] on div "[DATE] S M T W T F S 27 28 29 30 31 1 2 3 4 5 6 7 8 9 10 11 12 13 14 15 16 17 1…" at bounding box center [841, 355] width 243 height 438
click at [927, 629] on div "Reschedule or Cancel Appointment Arrival window will be narrowed to 1 hour the …" at bounding box center [1001, 395] width 607 height 790
click at [814, 281] on span "12" at bounding box center [812, 288] width 14 height 23
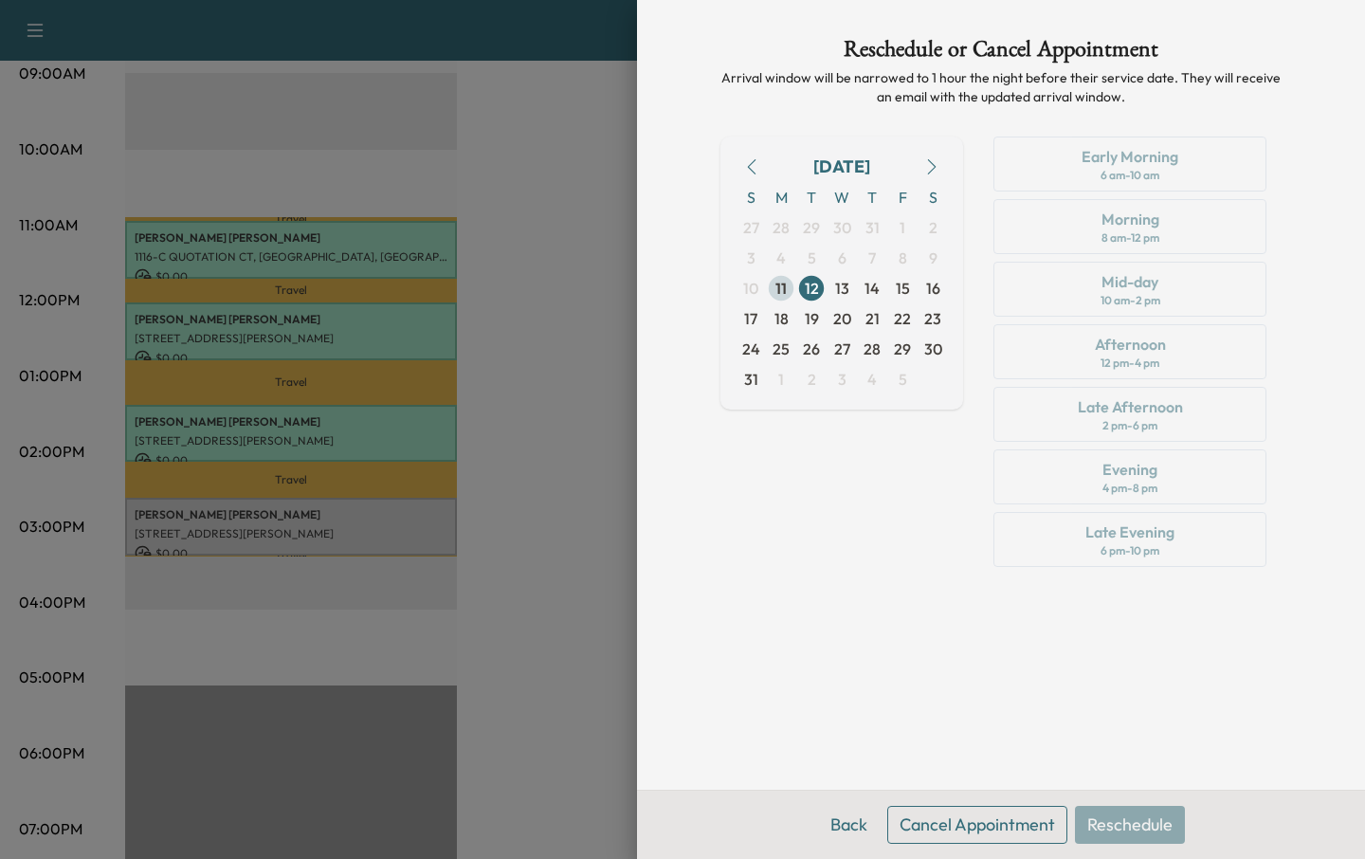
click at [781, 285] on span "11" at bounding box center [780, 288] width 11 height 23
